Goal: Information Seeking & Learning: Compare options

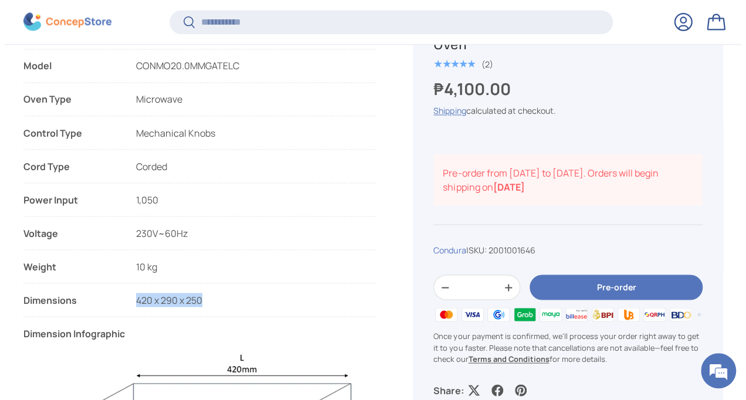
scroll to position [994, 0]
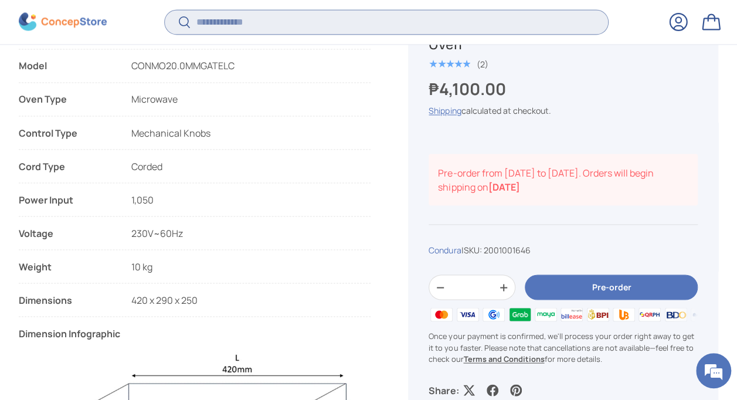
click at [229, 24] on input "Search" at bounding box center [386, 22] width 443 height 24
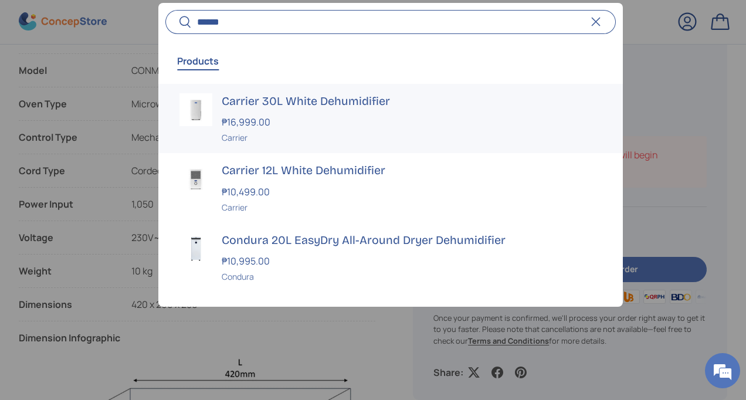
type input "******"
click at [270, 107] on h3 "Carrier 30L White Dehumidifier" at bounding box center [411, 101] width 379 height 16
click at [315, 175] on h3 "Carrier 12L White Dehumidifier" at bounding box center [411, 171] width 379 height 16
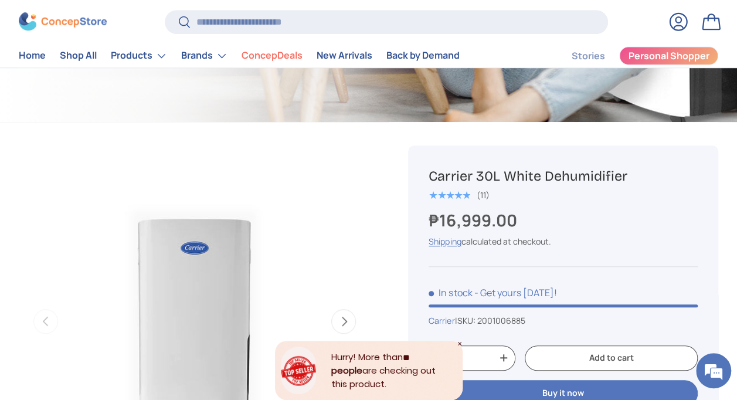
scroll to position [352, 0]
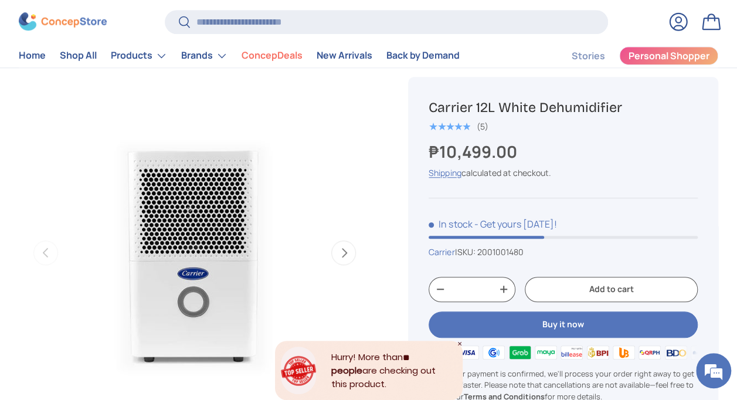
scroll to position [351, 0]
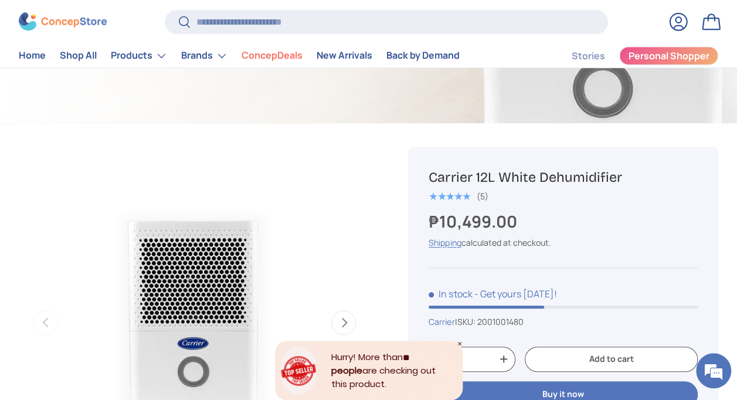
drag, startPoint x: 436, startPoint y: 177, endPoint x: 645, endPoint y: 171, distance: 209.4
click at [645, 171] on h1 "Carrier 12L White Dehumidifier" at bounding box center [563, 177] width 269 height 18
copy h1 "Carrier 12L White Dehumidifier"
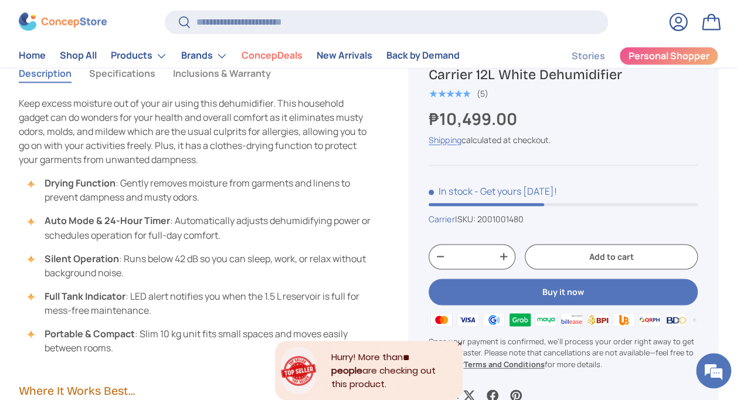
scroll to position [820, 0]
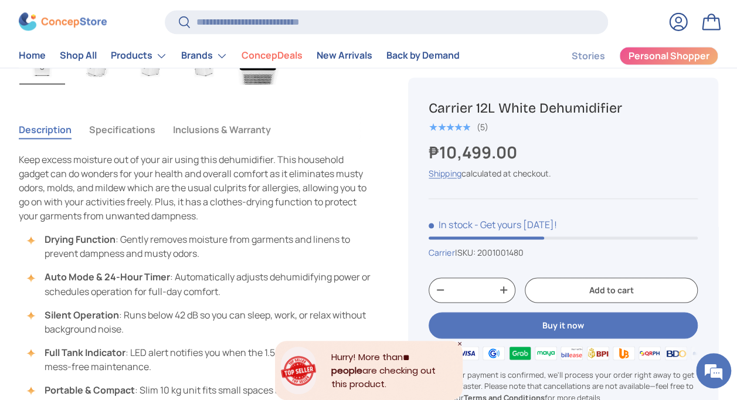
click at [138, 123] on button "Specifications" at bounding box center [122, 129] width 66 height 27
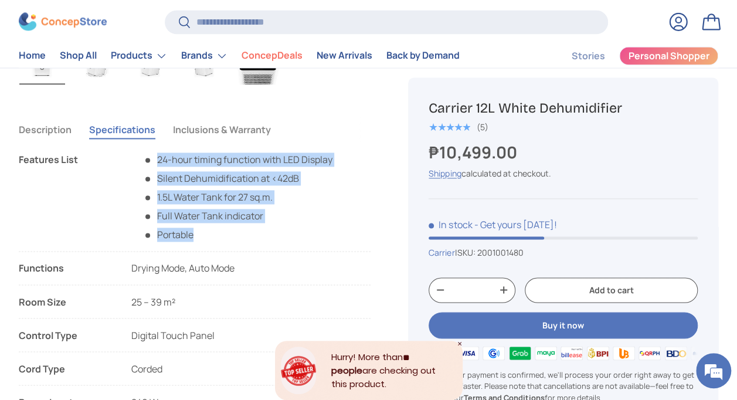
drag, startPoint x: 159, startPoint y: 158, endPoint x: 222, endPoint y: 230, distance: 95.1
click at [222, 230] on ul "24-hour timing function with LED Display Silent Dehumidification at <42dB 1.5L …" at bounding box center [231, 196] width 201 height 89
copy ul "24-hour timing function with LED Display Silent Dehumidification at <42dB 1.5L …"
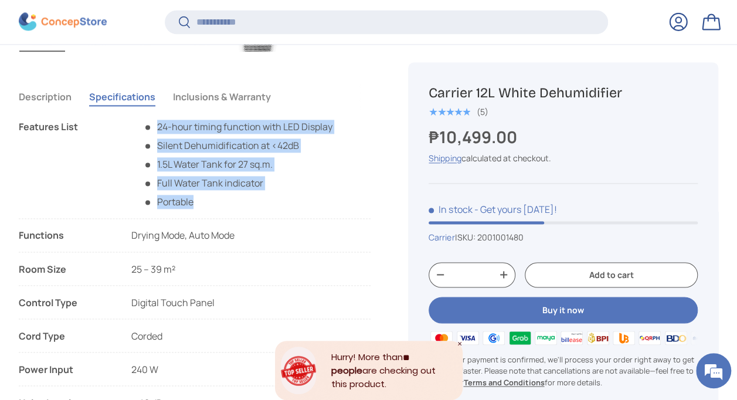
scroll to position [876, 0]
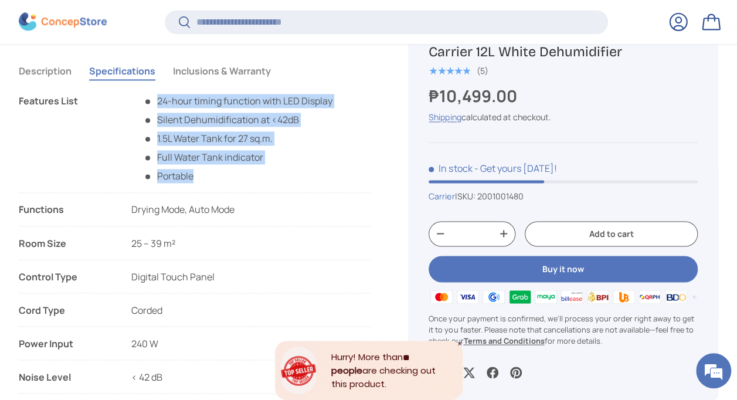
drag, startPoint x: 21, startPoint y: 208, endPoint x: 245, endPoint y: 206, distance: 224.5
click at [245, 206] on li "Functions Drying Mode, Auto Mode" at bounding box center [195, 214] width 352 height 24
copy li "Functions Drying Mode, Auto Mode"
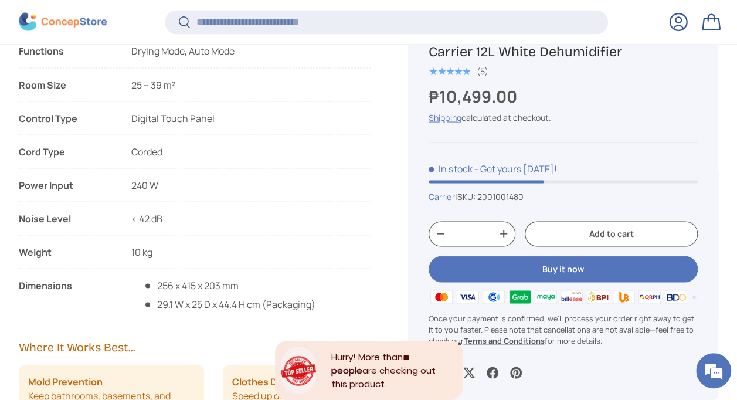
scroll to position [1052, 0]
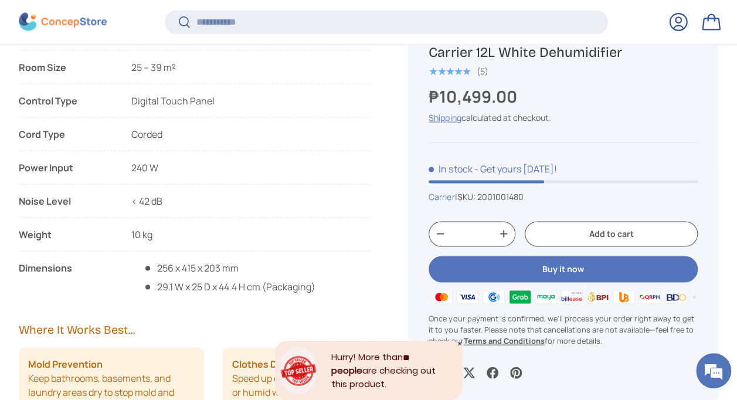
drag, startPoint x: 19, startPoint y: 168, endPoint x: 242, endPoint y: 167, distance: 222.2
click at [242, 167] on li "Power Input 240 W" at bounding box center [195, 172] width 352 height 24
copy li "Power Input 240 W"
drag, startPoint x: 19, startPoint y: 264, endPoint x: 258, endPoint y: 259, distance: 239.3
click at [258, 260] on li "Dimensions 256 x 415 x 203 mm 29.1 W x 25 D x 44.4 H cm (Packaging)" at bounding box center [195, 276] width 352 height 33
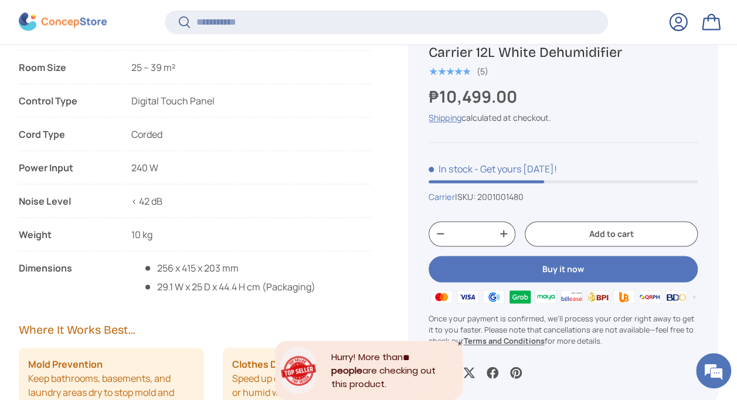
copy li "Dimensions 256 x 415 x 203 mm"
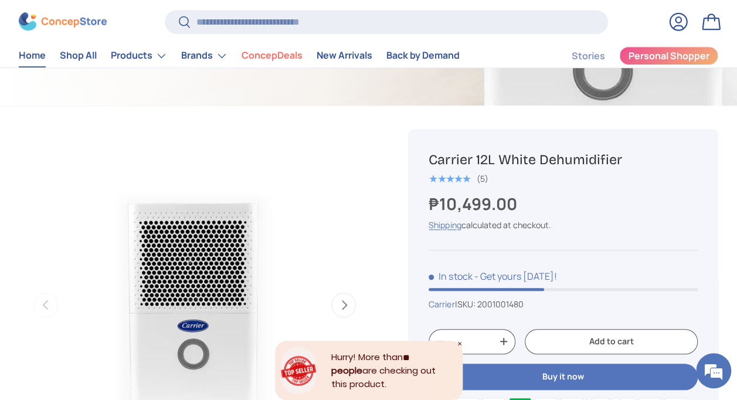
scroll to position [351, 0]
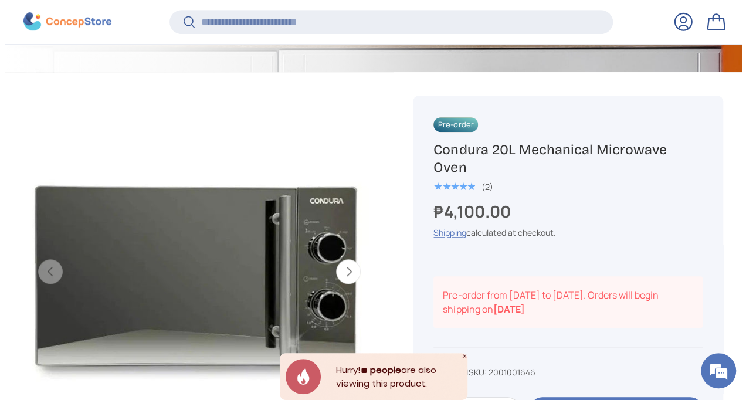
scroll to position [346, 0]
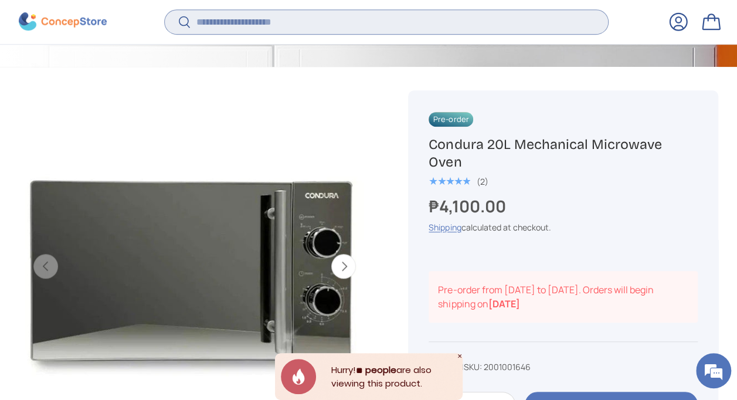
click at [240, 16] on input "Search" at bounding box center [386, 22] width 443 height 24
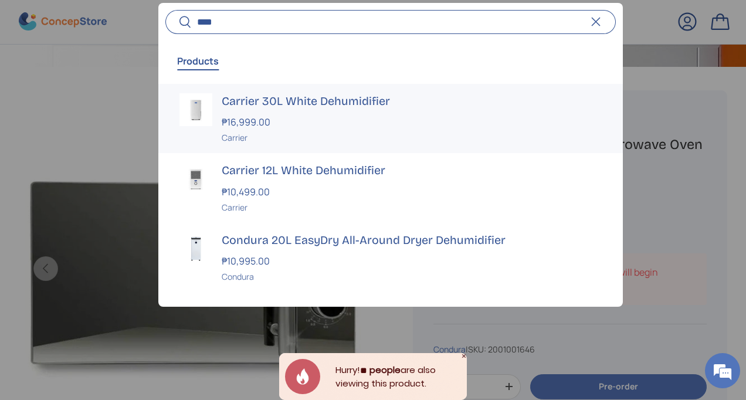
type input "****"
click at [253, 108] on h3 "Carrier 30L White Dehumidifier" at bounding box center [411, 101] width 379 height 16
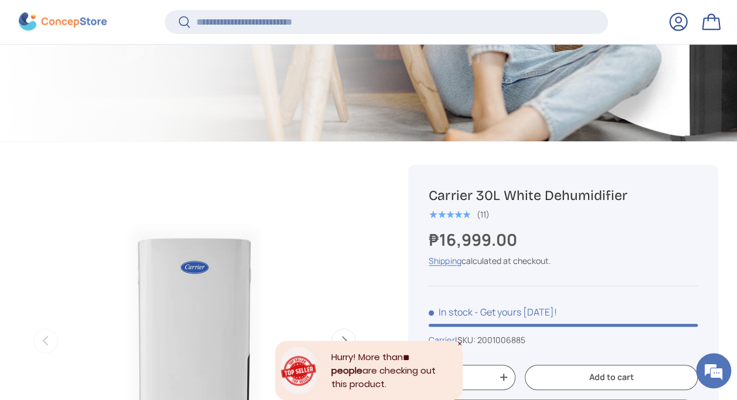
scroll to position [466, 0]
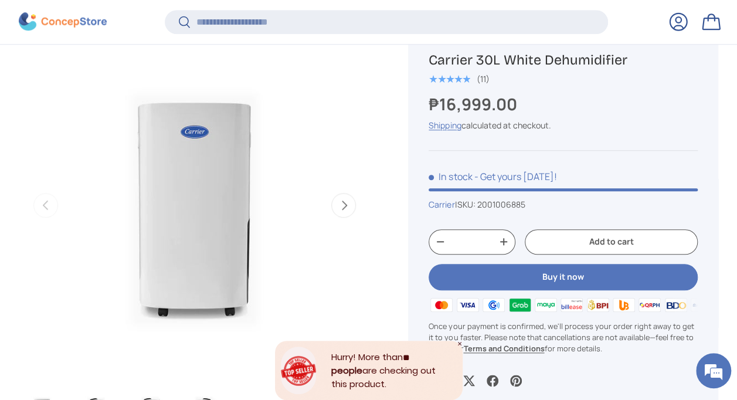
click at [334, 208] on button "Next" at bounding box center [343, 205] width 25 height 25
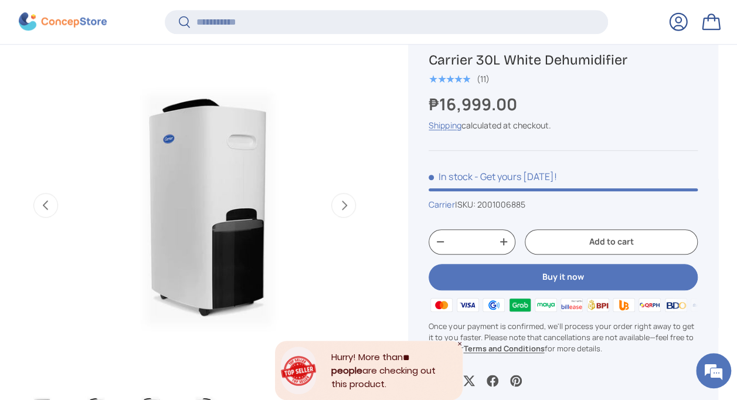
scroll to position [0, 358]
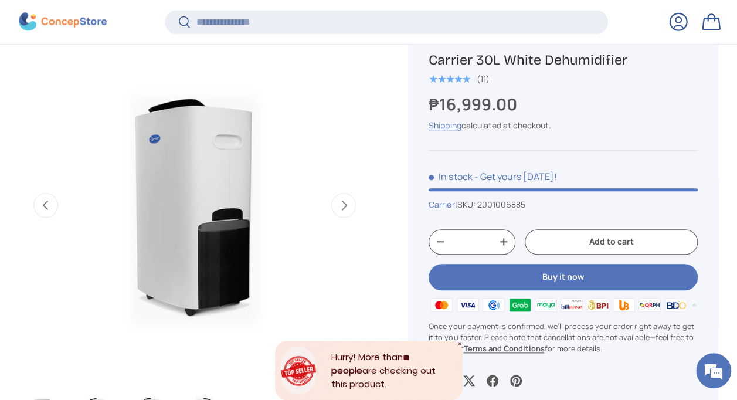
click at [334, 208] on button "Next" at bounding box center [343, 205] width 25 height 25
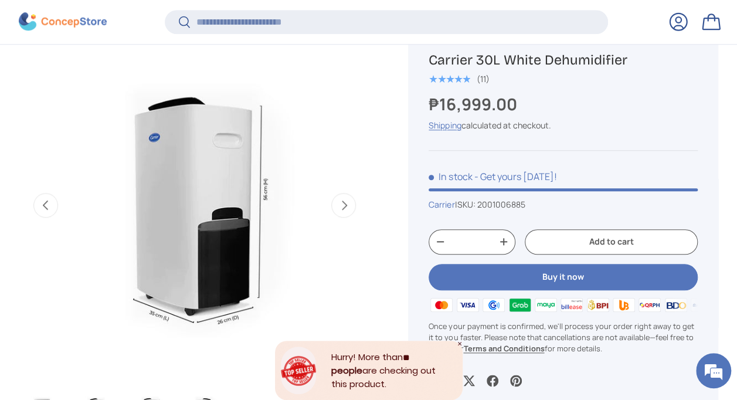
click at [334, 207] on button "Next" at bounding box center [343, 205] width 25 height 25
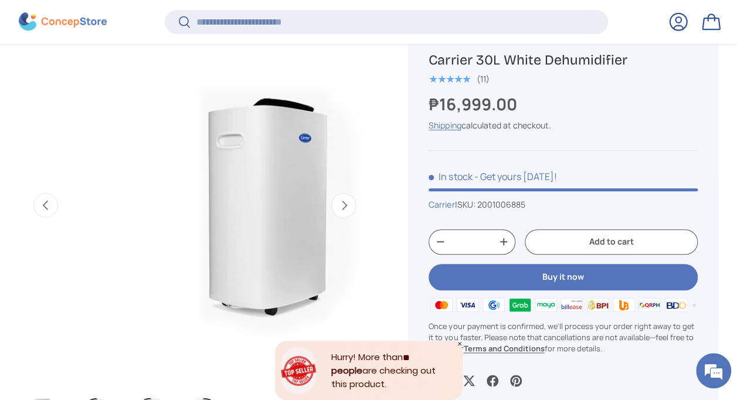
scroll to position [0, 1074]
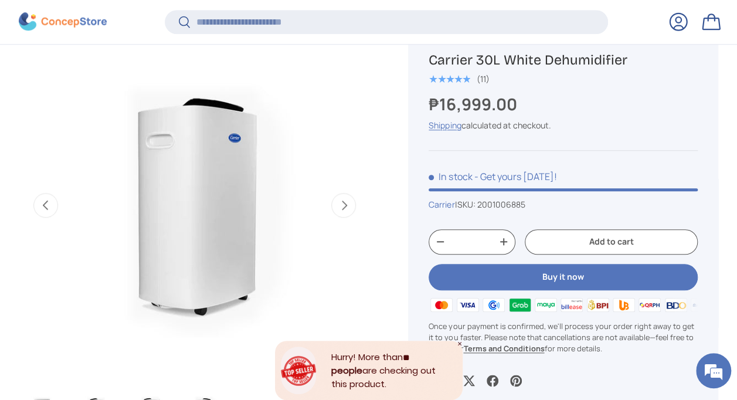
click at [43, 211] on button "Previous" at bounding box center [45, 205] width 25 height 25
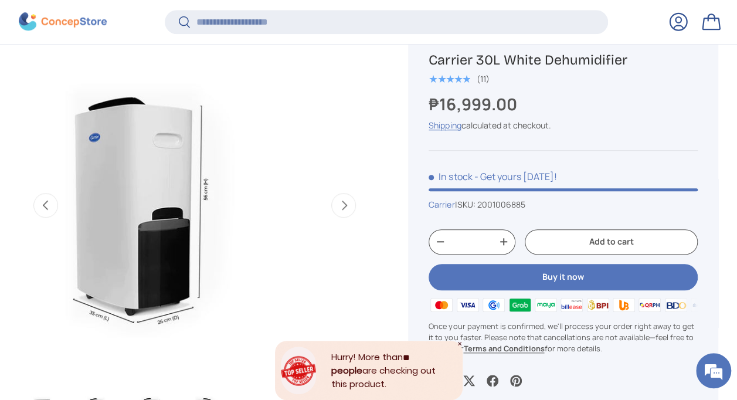
click at [43, 210] on button "Previous" at bounding box center [45, 205] width 25 height 25
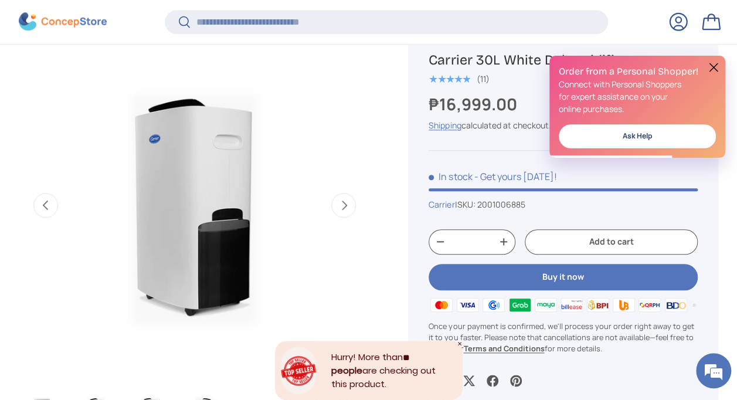
scroll to position [0, 0]
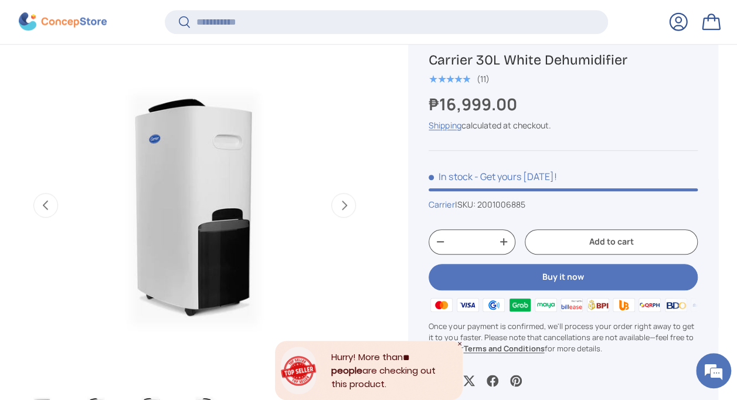
click at [353, 209] on button "Next" at bounding box center [343, 205] width 25 height 25
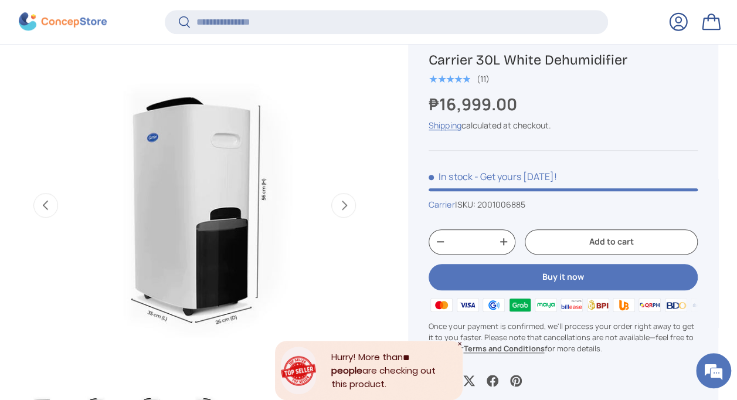
click at [353, 209] on button "Next" at bounding box center [343, 205] width 25 height 25
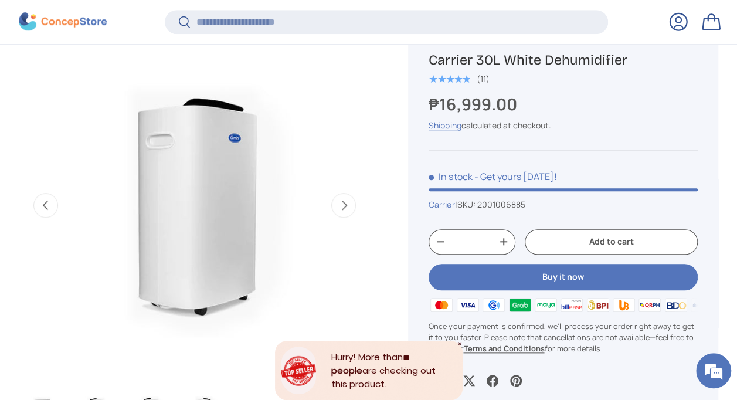
click at [353, 209] on button "Next" at bounding box center [343, 205] width 25 height 25
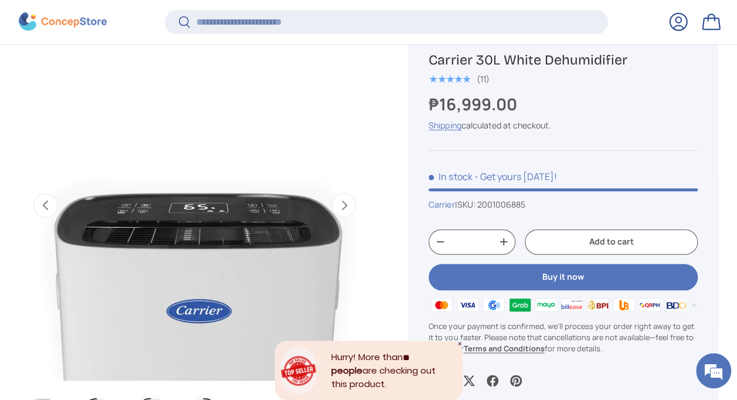
scroll to position [0, 1432]
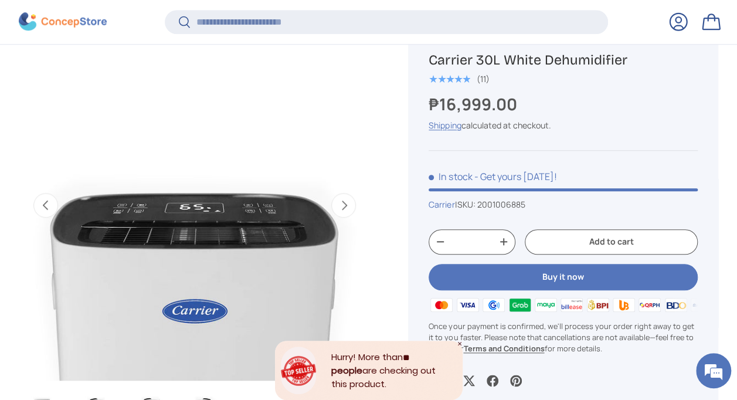
click at [353, 209] on button "Next" at bounding box center [343, 205] width 25 height 25
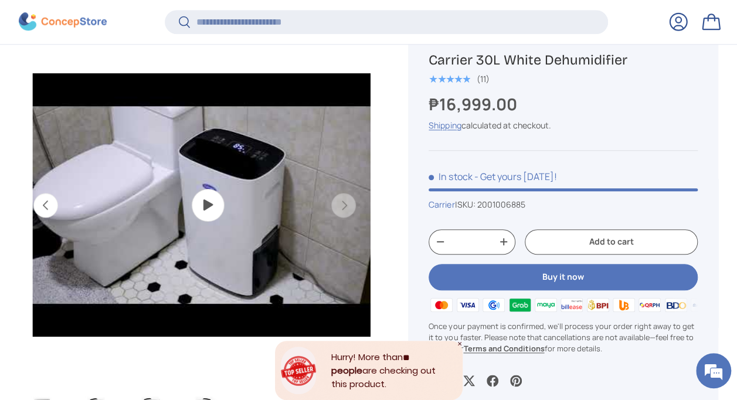
scroll to position [0, 1790]
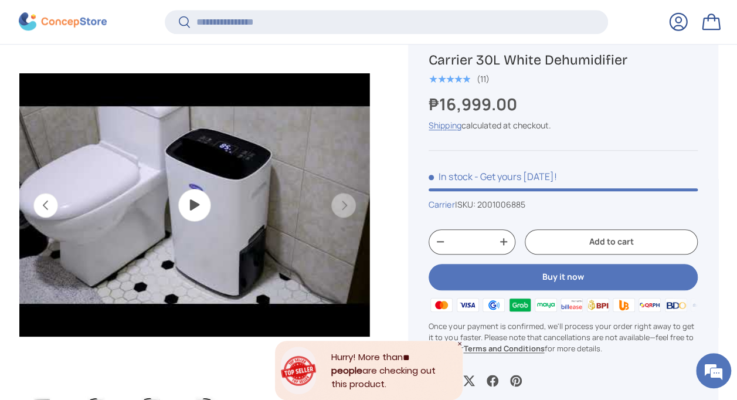
click at [46, 200] on button "Previous" at bounding box center [45, 205] width 25 height 25
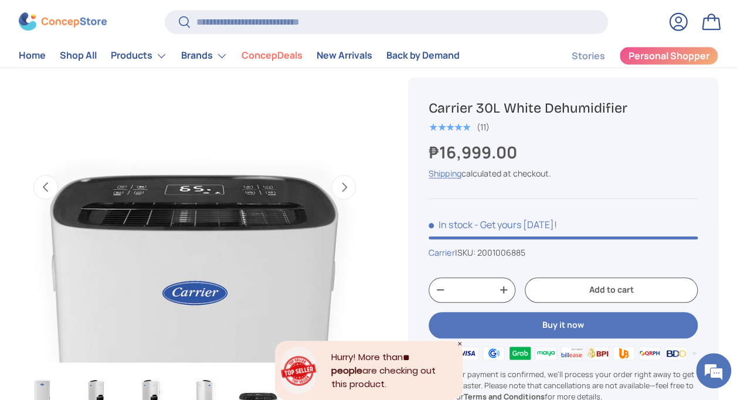
scroll to position [468, 0]
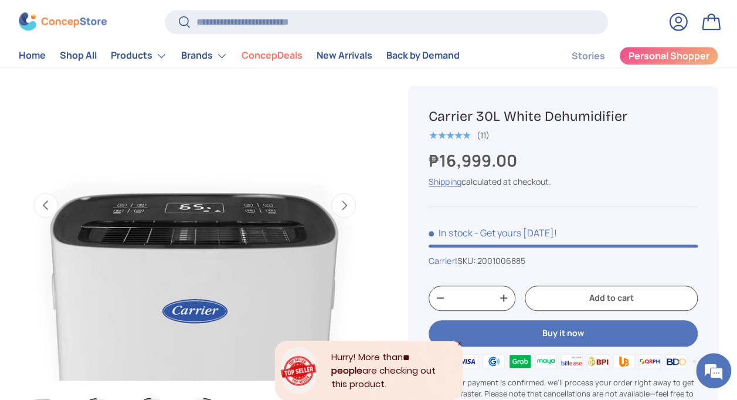
click at [197, 273] on img "Gallery Viewer" at bounding box center [194, 205] width 352 height 352
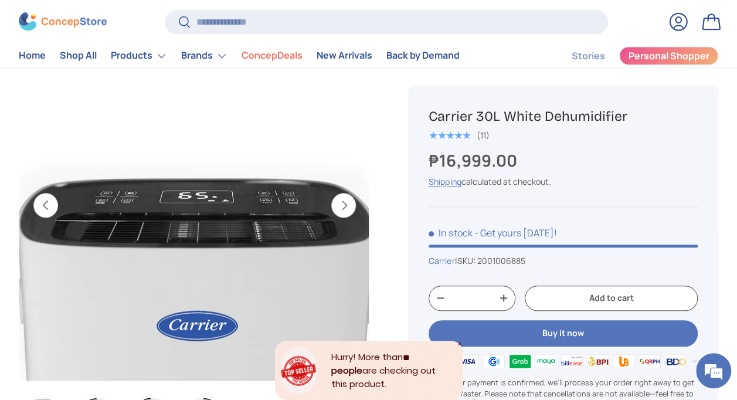
click at [185, 252] on img "Gallery Viewer" at bounding box center [194, 205] width 352 height 352
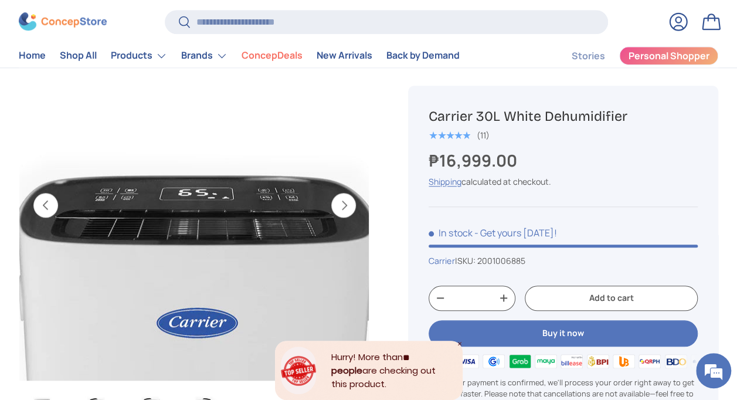
click at [187, 263] on img "Gallery Viewer" at bounding box center [194, 205] width 352 height 352
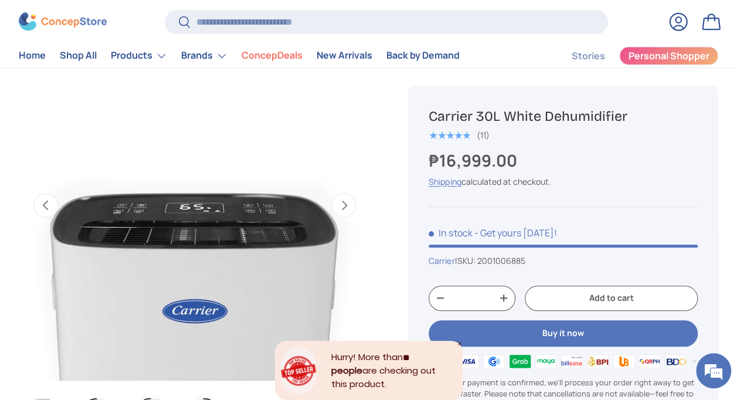
drag, startPoint x: 187, startPoint y: 263, endPoint x: 32, endPoint y: 209, distance: 163.9
click at [33, 209] on button "Previous" at bounding box center [45, 205] width 25 height 25
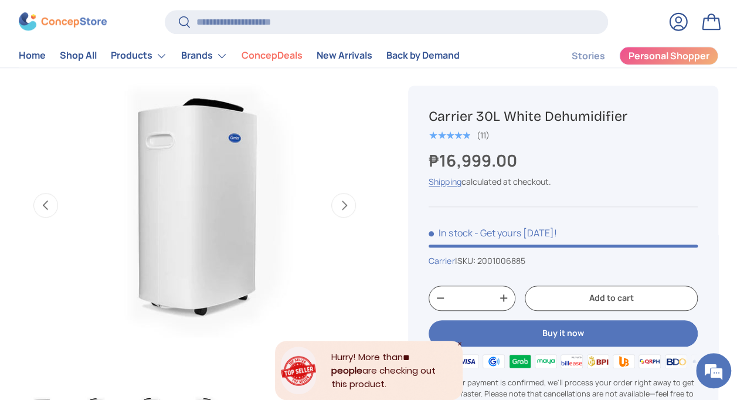
click at [346, 201] on button "Next" at bounding box center [343, 205] width 25 height 25
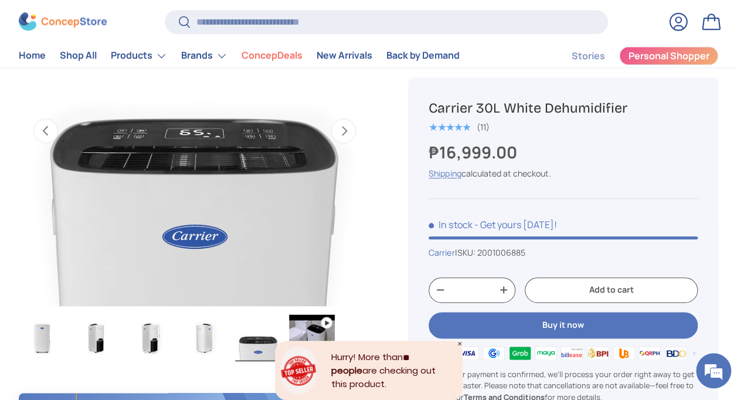
scroll to position [527, 0]
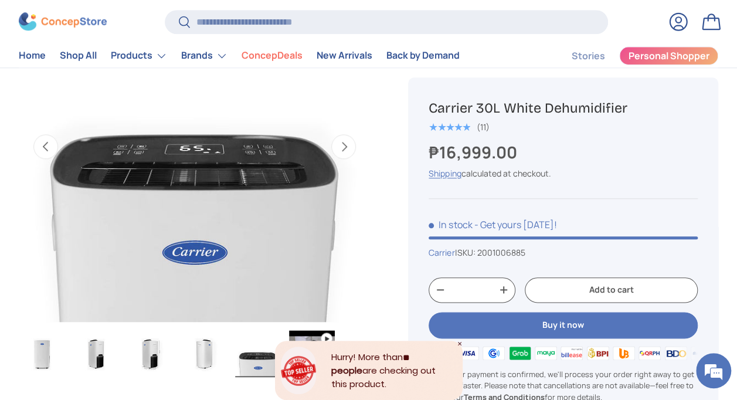
click at [47, 147] on button "Previous" at bounding box center [45, 146] width 25 height 25
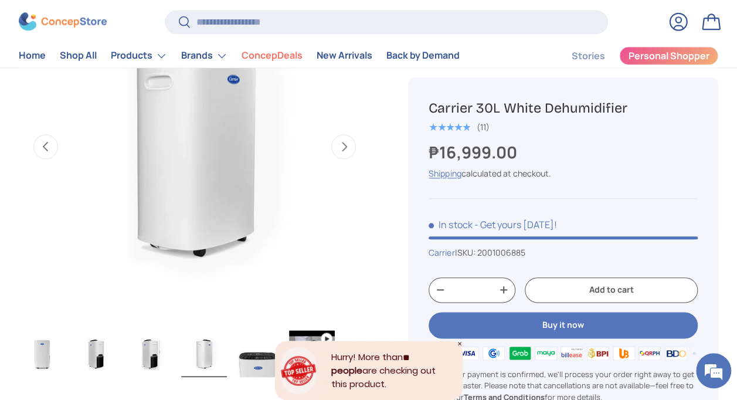
click at [47, 147] on button "Previous" at bounding box center [45, 146] width 25 height 25
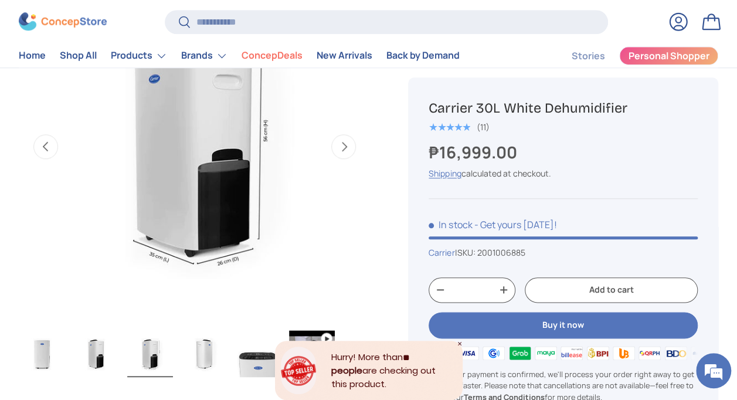
click at [47, 147] on button "Previous" at bounding box center [45, 146] width 25 height 25
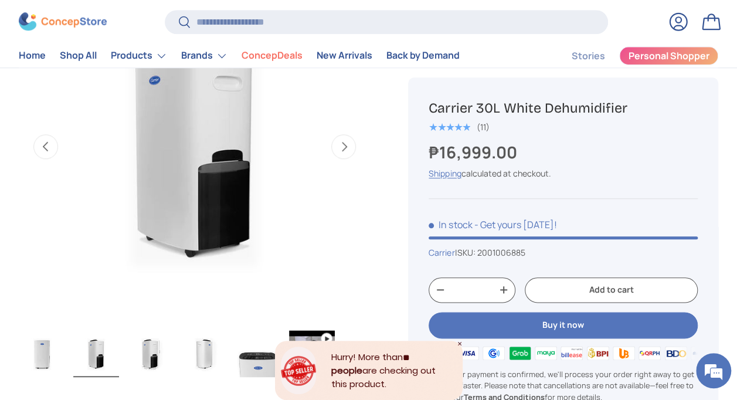
click at [47, 147] on button "Previous" at bounding box center [45, 146] width 25 height 25
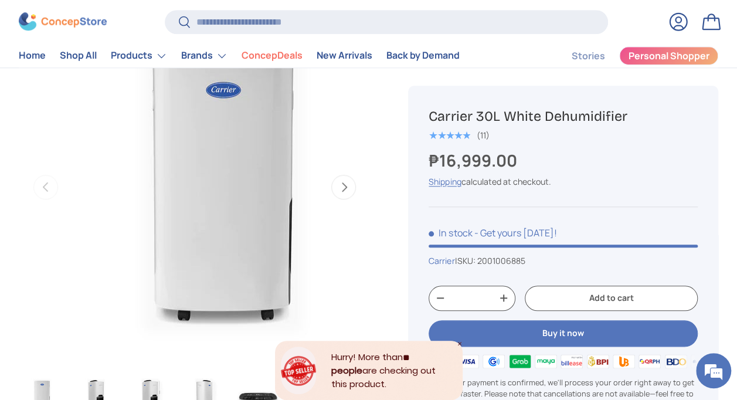
scroll to position [468, 0]
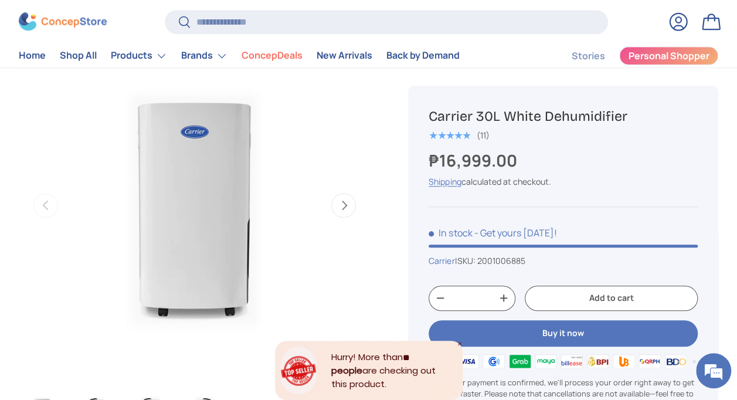
click at [429, 113] on h1 "Carrier 30L White Dehumidifier" at bounding box center [563, 116] width 269 height 18
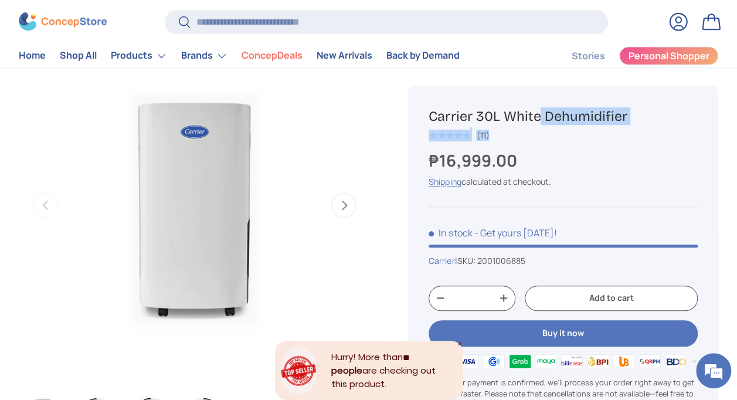
drag, startPoint x: 429, startPoint y: 116, endPoint x: 711, endPoint y: 136, distance: 282.1
click at [711, 136] on div "Carrier 30L White Dehumidifier ★★★★★ (11) ₱16,999.00 Unit price / Unavailable S…" at bounding box center [563, 275] width 310 height 379
drag, startPoint x: 711, startPoint y: 136, endPoint x: 504, endPoint y: 130, distance: 206.4
click at [518, 130] on div "★★★★★ (11)" at bounding box center [563, 134] width 269 height 14
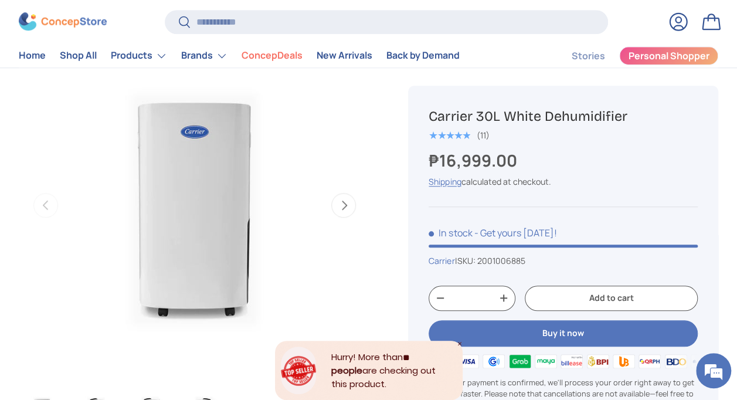
drag, startPoint x: 430, startPoint y: 119, endPoint x: 692, endPoint y: 100, distance: 263.4
click at [692, 100] on div "Carrier 30L White Dehumidifier ★★★★★ (11) ₱16,999.00 Unit price / Unavailable S…" at bounding box center [563, 275] width 310 height 379
copy h1 "Carrier 30L White Dehumidifier"
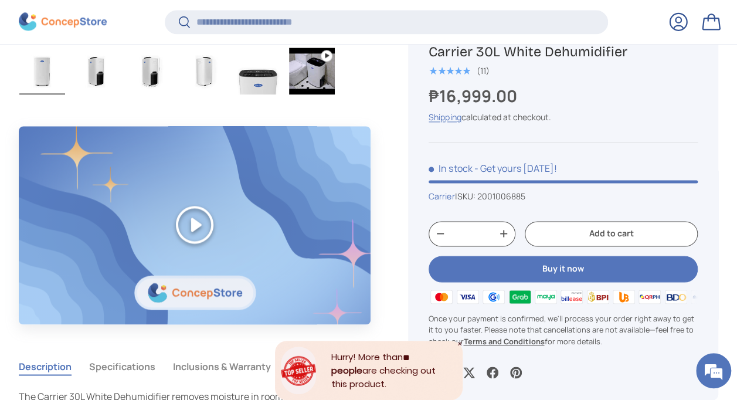
scroll to position [935, 0]
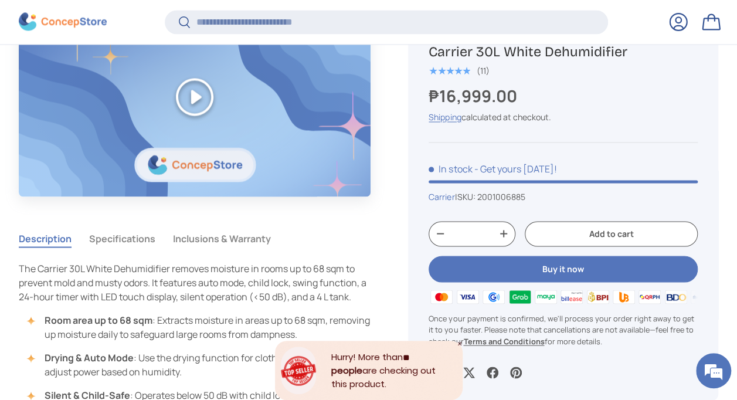
click at [124, 236] on button "Specifications" at bounding box center [122, 238] width 66 height 27
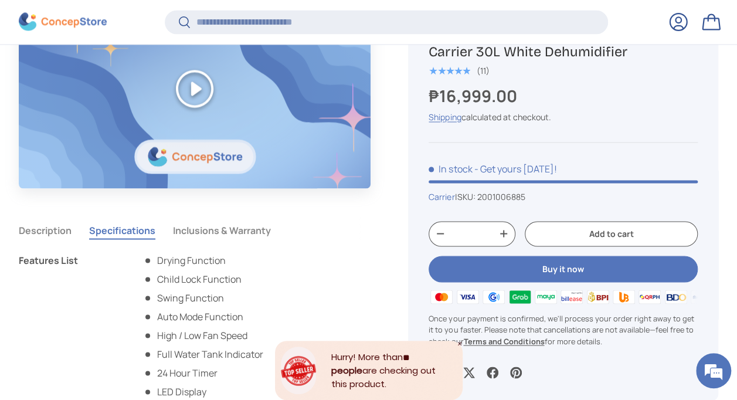
scroll to position [1052, 0]
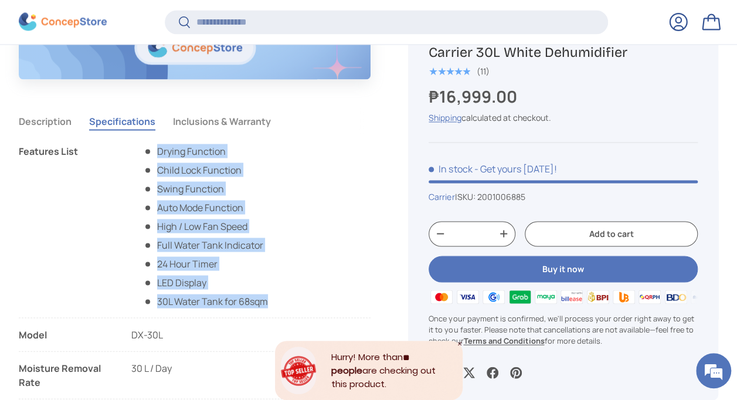
drag, startPoint x: 266, startPoint y: 298, endPoint x: 159, endPoint y: 148, distance: 183.8
click at [159, 148] on ul "Drying Function Child Lock Function Swing Function Auto Mode Function High / Lo…" at bounding box center [199, 226] width 137 height 164
copy ul "Drying Function Child Lock Function Swing Function Auto Mode Function High / Lo…"
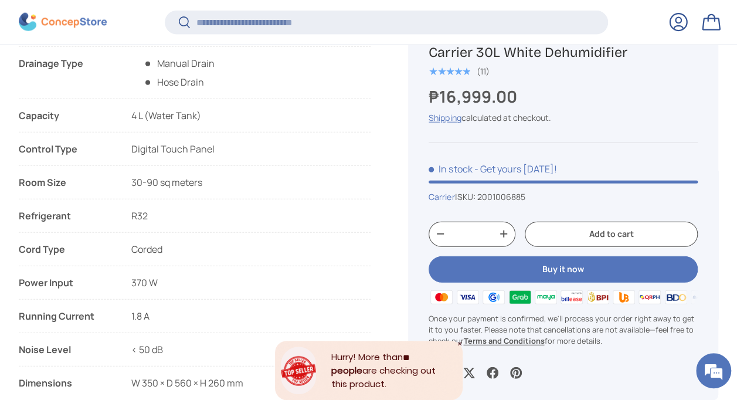
scroll to position [1463, 0]
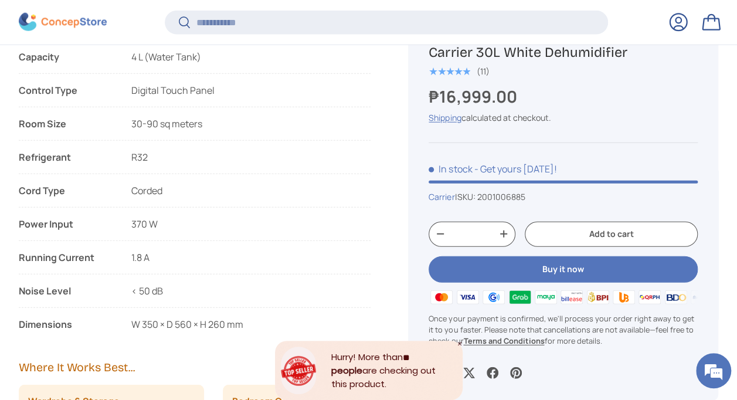
drag, startPoint x: 21, startPoint y: 221, endPoint x: 185, endPoint y: 226, distance: 164.2
click at [185, 226] on li "Power Input 370 W" at bounding box center [195, 229] width 352 height 24
copy li "Power Input 370 W"
drag, startPoint x: 16, startPoint y: 320, endPoint x: 215, endPoint y: 318, distance: 198.2
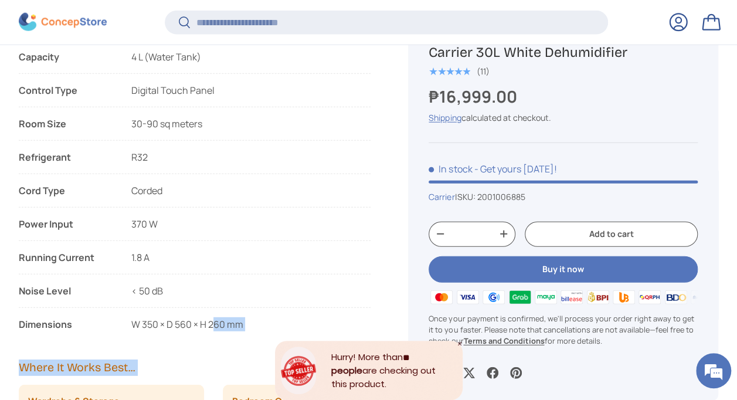
drag, startPoint x: 215, startPoint y: 318, endPoint x: 97, endPoint y: 349, distance: 121.5
click at [21, 317] on div "Dimensions" at bounding box center [66, 324] width 94 height 14
drag, startPoint x: 19, startPoint y: 320, endPoint x: 244, endPoint y: 317, distance: 224.6
click at [244, 317] on li "Dimensions W 350 × D 560 × H 260 mm" at bounding box center [195, 324] width 352 height 14
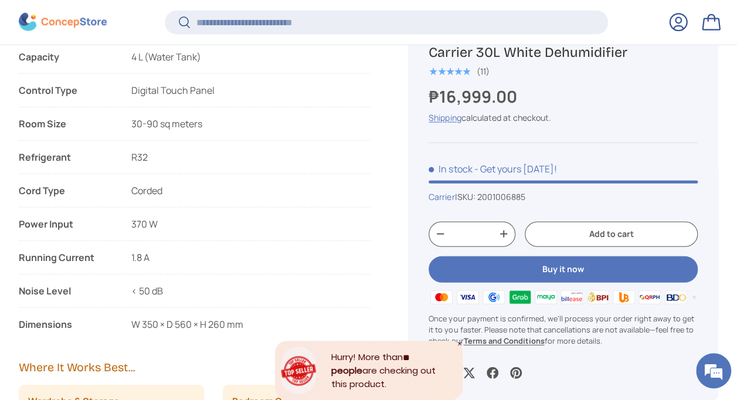
copy li "Dimensions W 350 × D 560 × H 260 mm"
